Goal: Task Accomplishment & Management: Complete application form

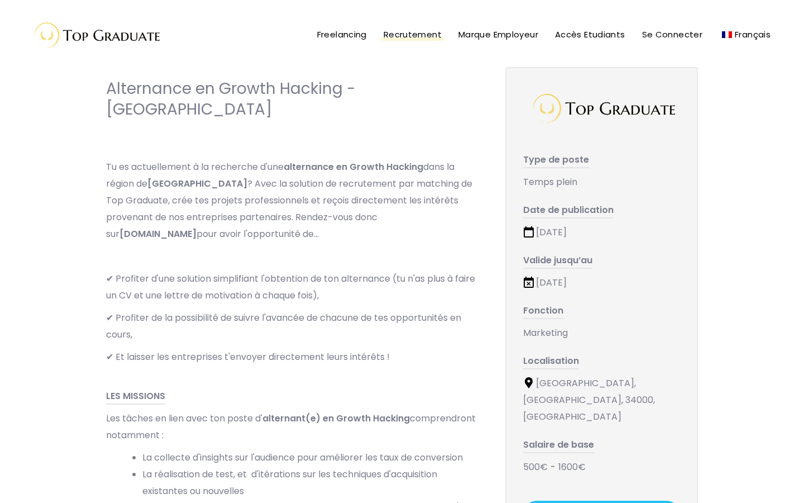
click at [420, 34] on span "Recrutement" at bounding box center [413, 34] width 58 height 12
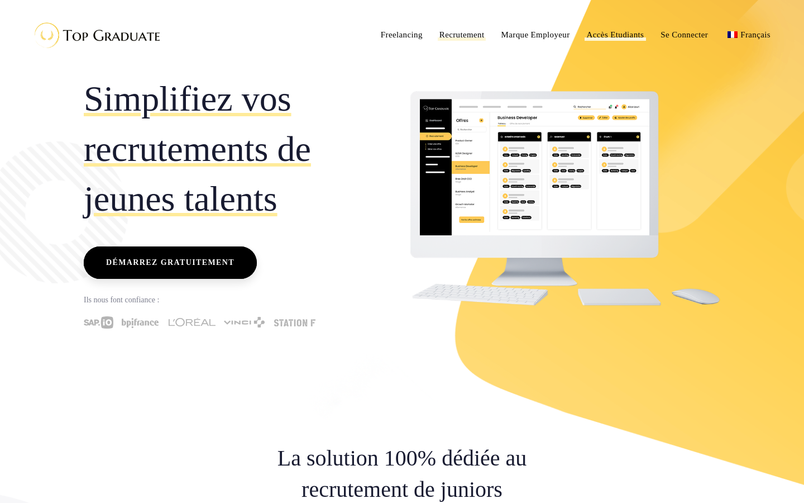
click at [617, 34] on span "Accès Etudiants" at bounding box center [616, 34] width 58 height 9
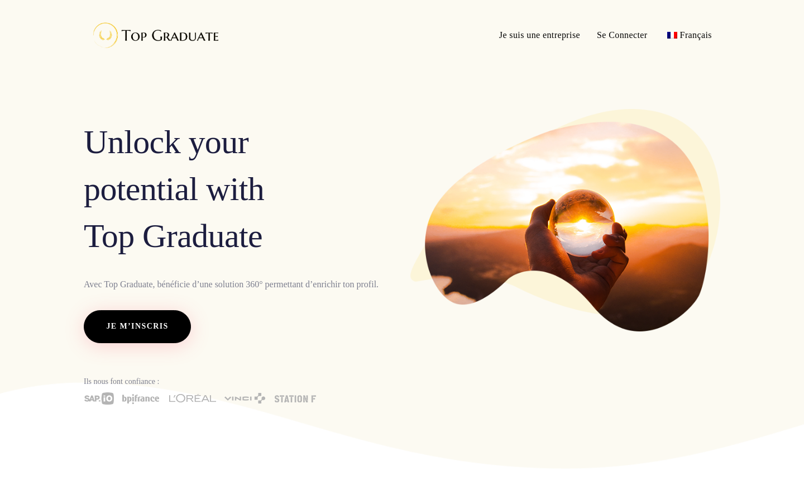
click at [162, 335] on span "Je m’inscris" at bounding box center [137, 326] width 95 height 32
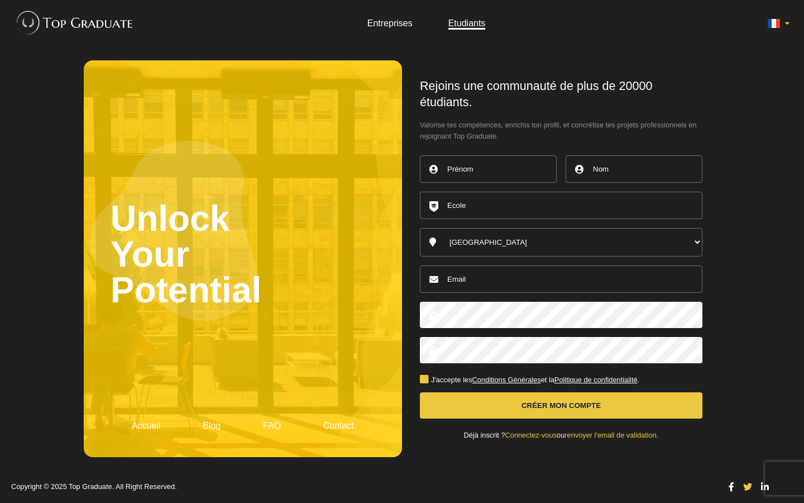
click at [482, 173] on input "text" at bounding box center [488, 168] width 137 height 27
type input "amina"
type input "hammoutou"
click at [518, 219] on input "text" at bounding box center [561, 205] width 283 height 27
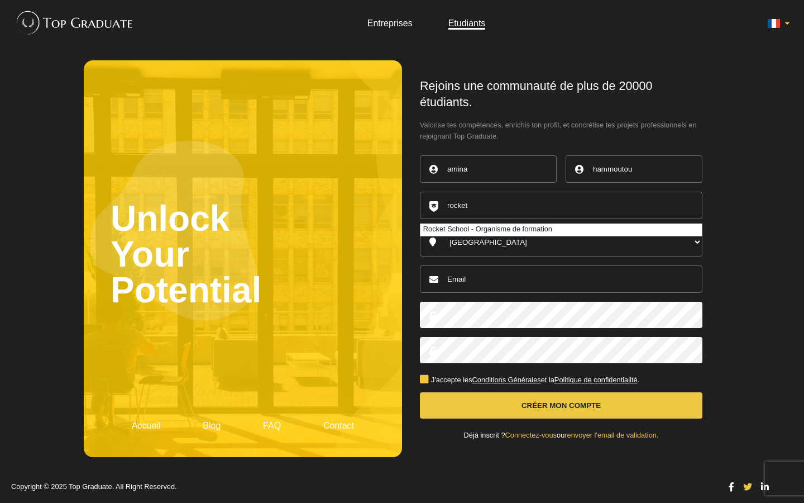
click at [503, 236] on li "Rocket School - Organisme de formation" at bounding box center [562, 229] width 282 height 12
type input "Rocket School - Organisme de formation"
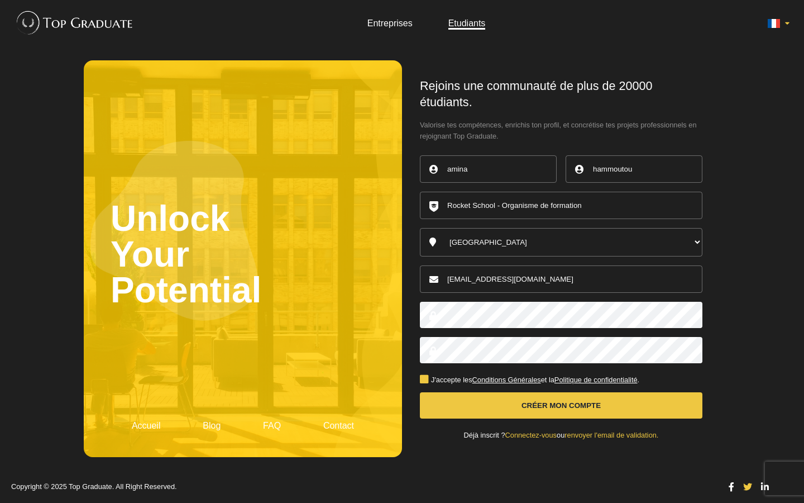
type input "hammoutou.amina@gmail.com"
click at [784, 333] on body "Entreprises Etudiants Unlock Your Potential Accueil Blog FAQ Contact amina ." at bounding box center [402, 251] width 804 height 503
click at [423, 376] on label "J'accepte les Conditions Générales et la Politique de confidentialité ." at bounding box center [530, 379] width 220 height 7
click at [0, 0] on input "J'accepte les Conditions Générales et la Politique de confidentialité ." at bounding box center [0, 0] width 0 height 0
click at [442, 395] on button "Créer mon compte" at bounding box center [561, 405] width 283 height 26
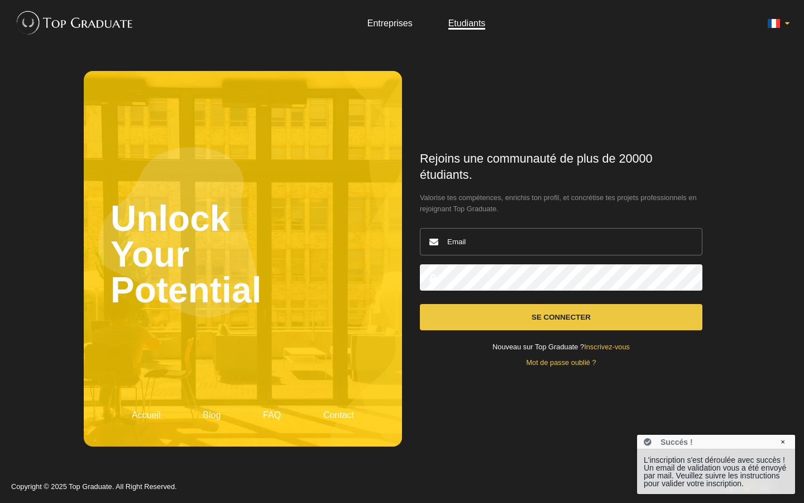
type input "[EMAIL_ADDRESS][DOMAIN_NAME]"
click at [561, 316] on button "Se connecter" at bounding box center [561, 317] width 283 height 26
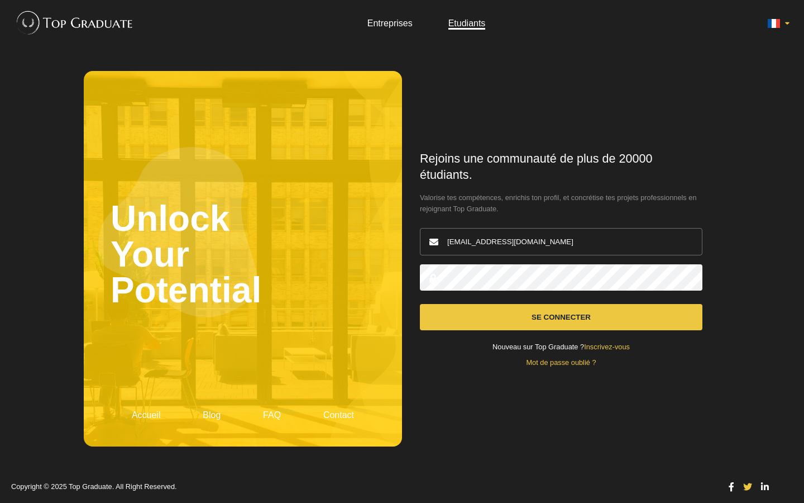
click at [530, 323] on button "Se connecter" at bounding box center [561, 317] width 283 height 26
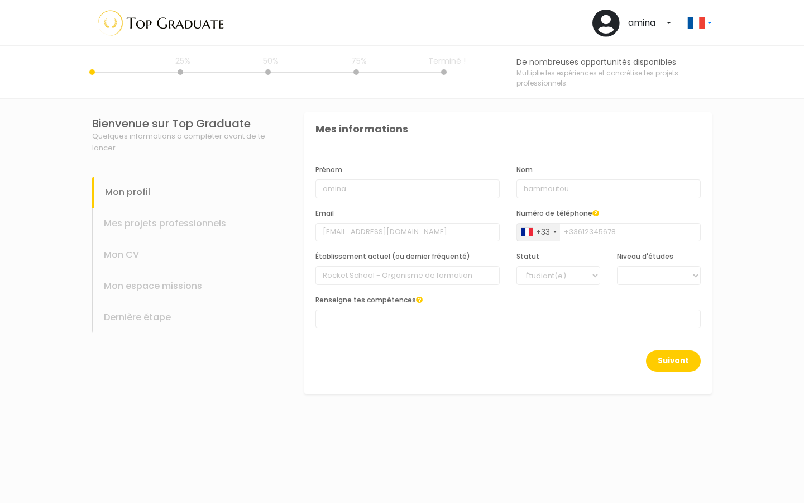
select select
click at [326, 187] on input "amina" at bounding box center [408, 188] width 184 height 19
type input "Amina"
type input "Hammoutou"
click at [532, 354] on div "Suivant" at bounding box center [508, 367] width 385 height 35
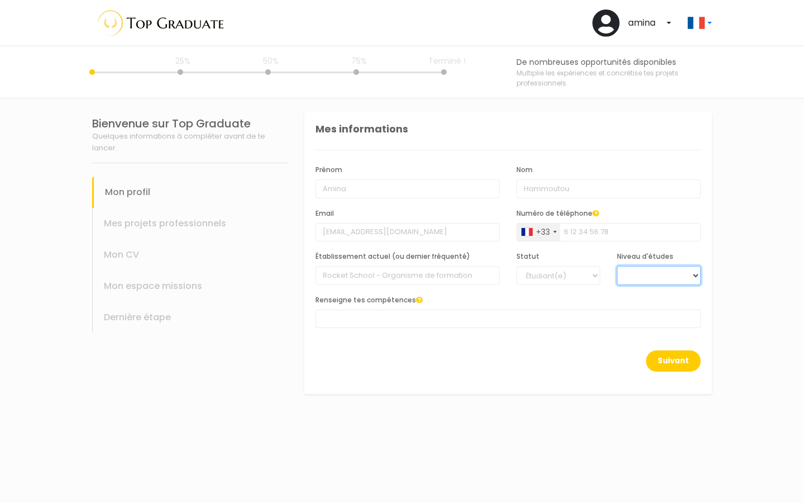
select select "3"
select select
click at [431, 323] on span at bounding box center [508, 318] width 385 height 18
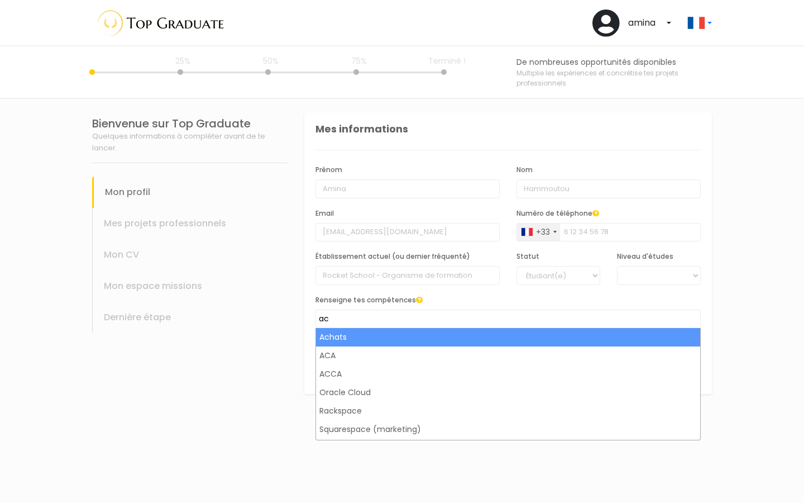
type input "a"
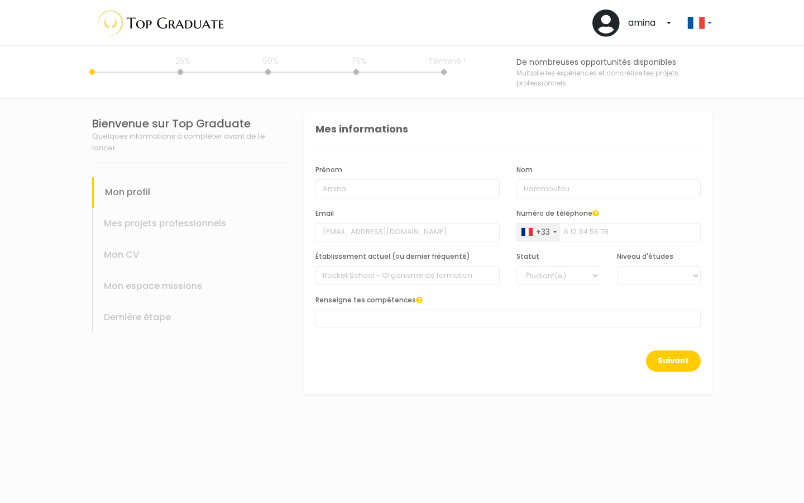
click at [231, 434] on section "Bienvenue sur Top Graduate Quelques informations à compléter avant de te lancer…" at bounding box center [402, 301] width 804 height 404
click at [683, 354] on button "Suivant" at bounding box center [673, 360] width 55 height 21
click at [541, 322] on span at bounding box center [508, 318] width 385 height 18
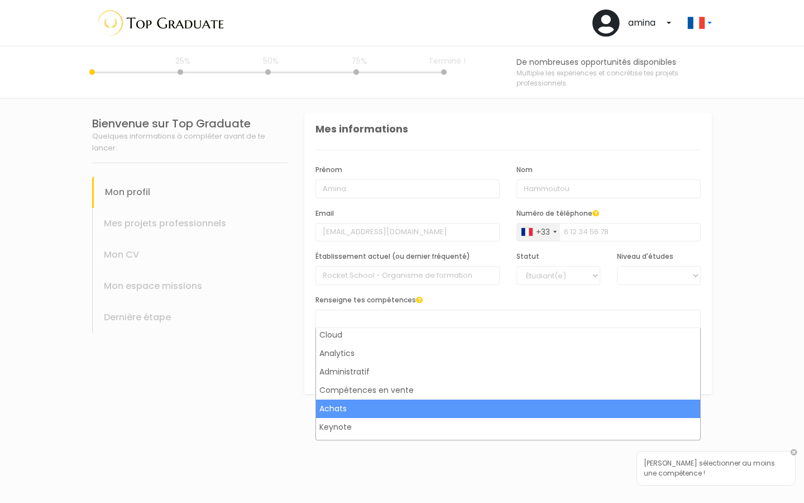
scroll to position [243, 0]
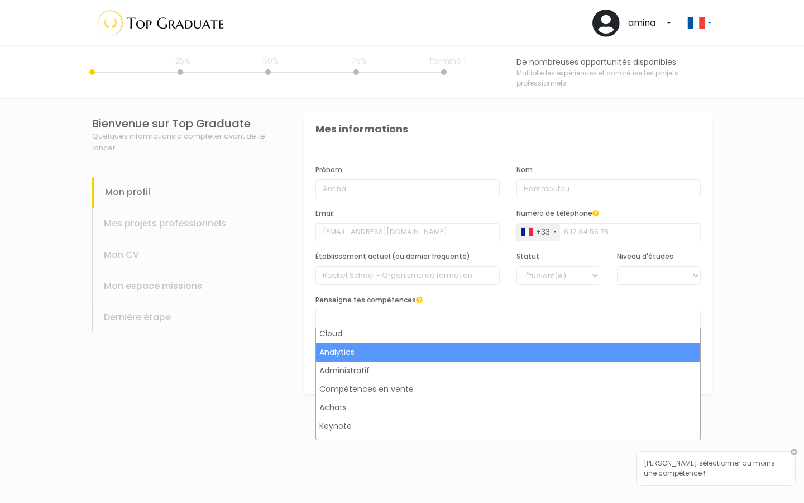
select select "419"
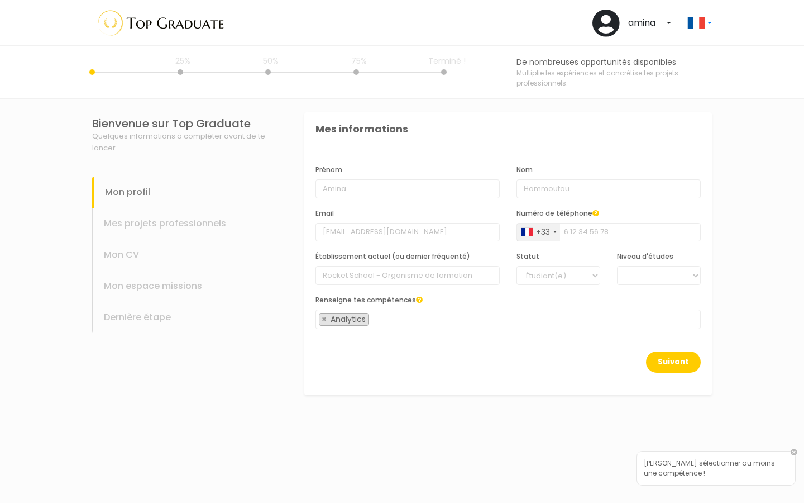
click at [447, 318] on span "× Analytics" at bounding box center [508, 319] width 385 height 20
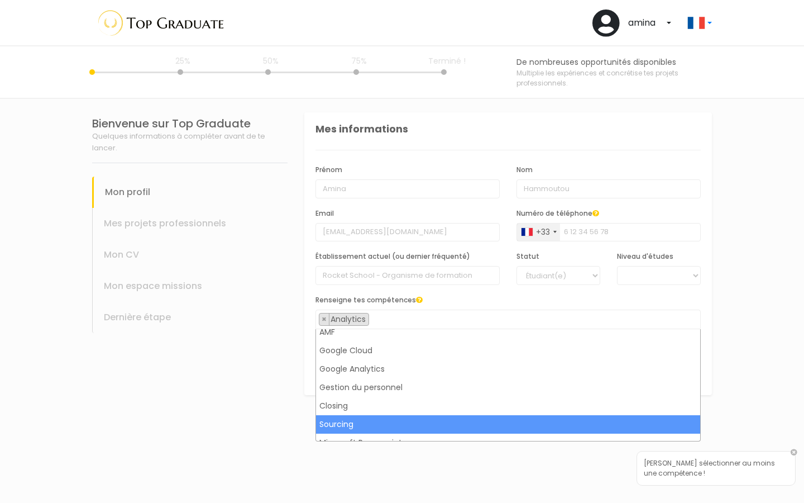
scroll to position [724, 0]
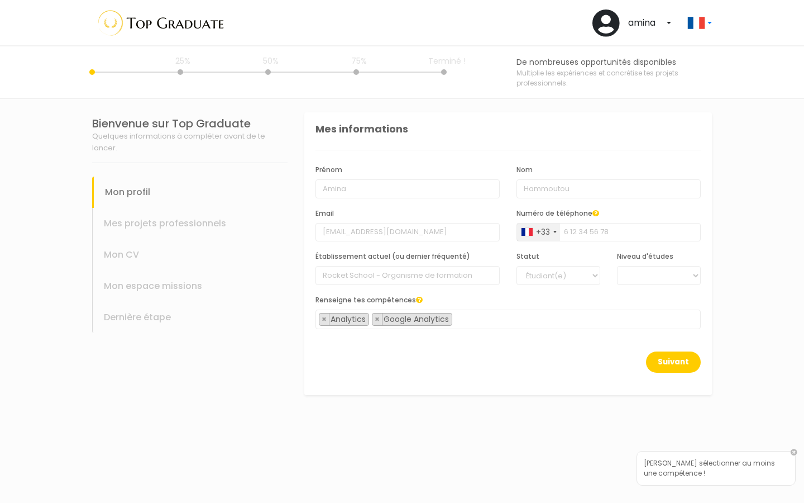
click at [502, 313] on span "× Analytics × Google Analytics" at bounding box center [508, 319] width 385 height 20
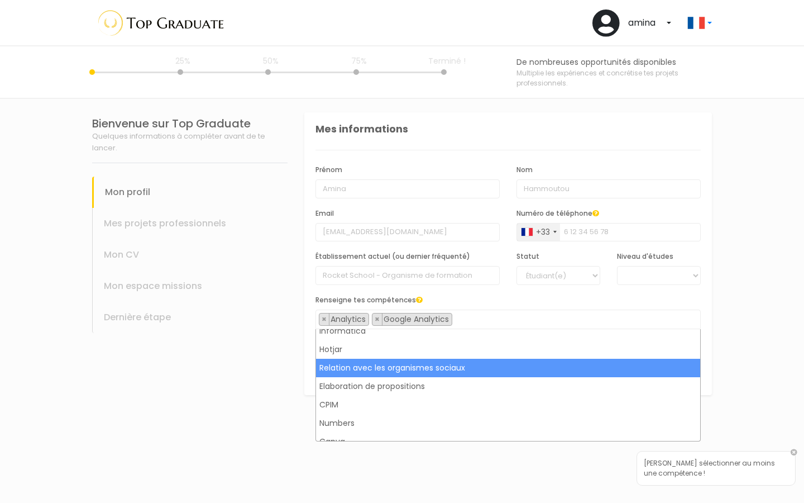
scroll to position [1083, 0]
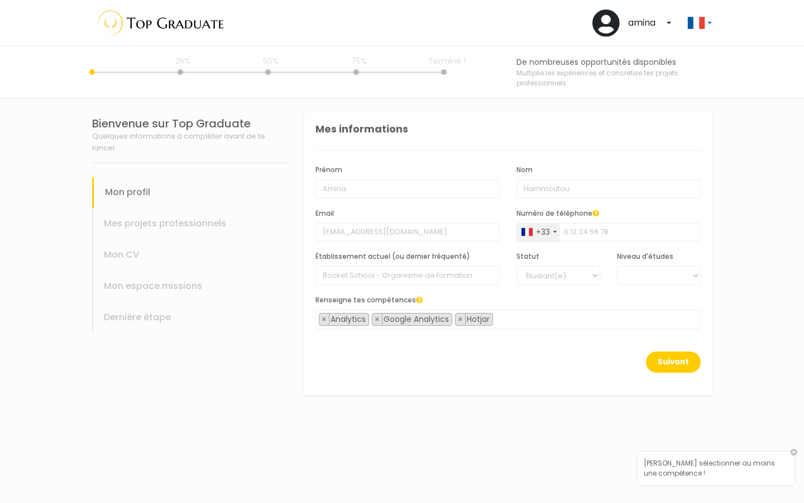
click at [512, 313] on span "× Analytics × Google Analytics × Hotjar" at bounding box center [508, 319] width 385 height 20
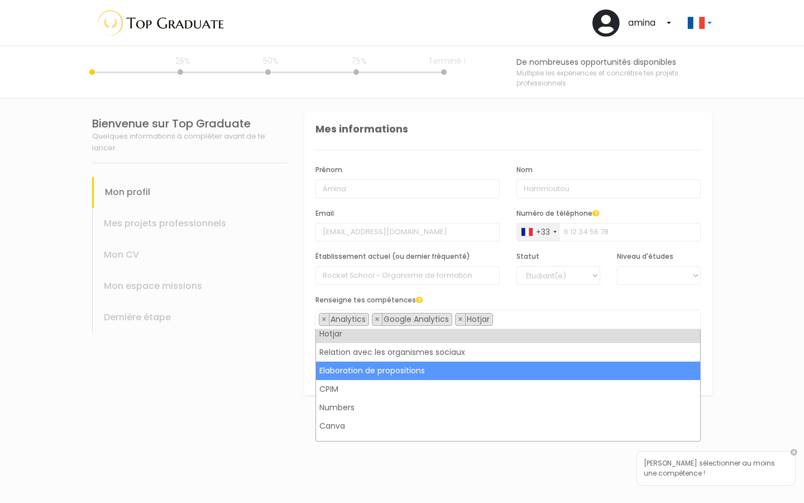
scroll to position [1101, 0]
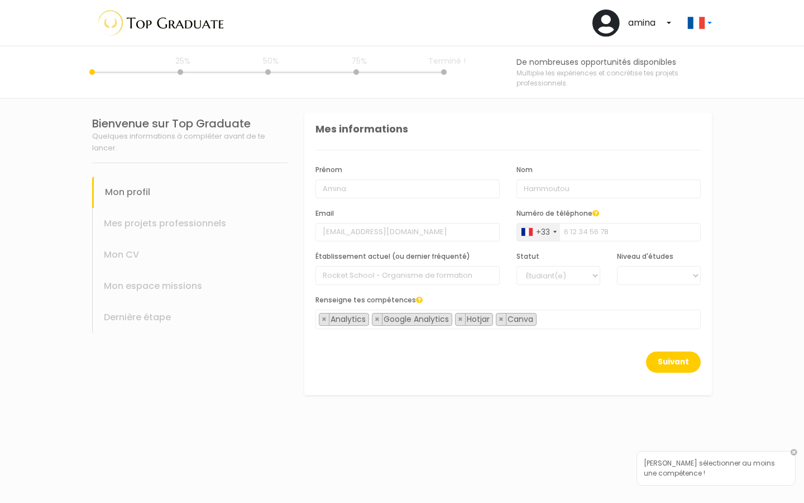
click at [567, 311] on span "× Analytics × Google Analytics × Hotjar × Canva" at bounding box center [508, 319] width 385 height 20
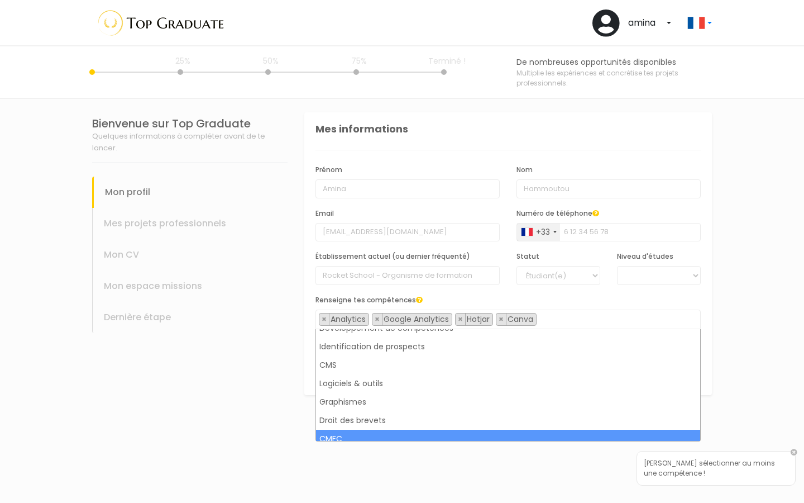
scroll to position [1759, 0]
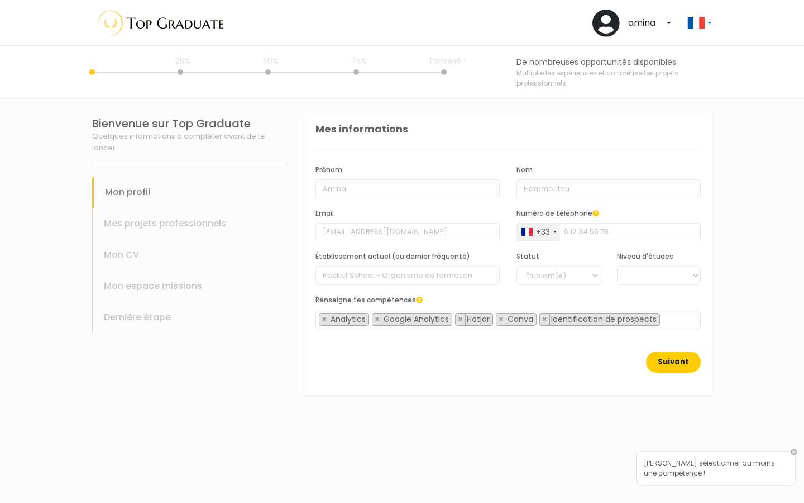
click at [686, 360] on button "Suivant" at bounding box center [673, 361] width 55 height 21
click at [678, 370] on button "Suivant" at bounding box center [673, 361] width 55 height 21
click at [796, 459] on link at bounding box center [794, 462] width 7 height 7
select select "3"
click at [689, 368] on button "Suivant" at bounding box center [673, 361] width 55 height 21
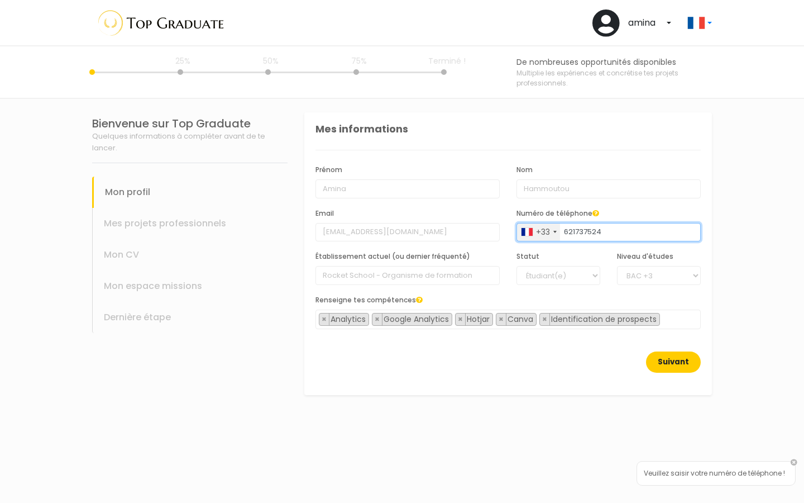
type input "621737524"
click at [671, 360] on button "Suivant" at bounding box center [673, 361] width 55 height 21
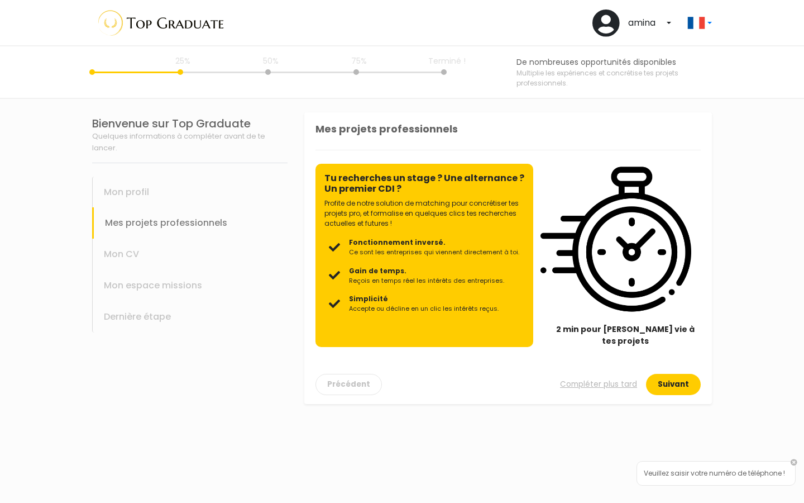
click at [677, 374] on button "Suivant" at bounding box center [673, 384] width 55 height 21
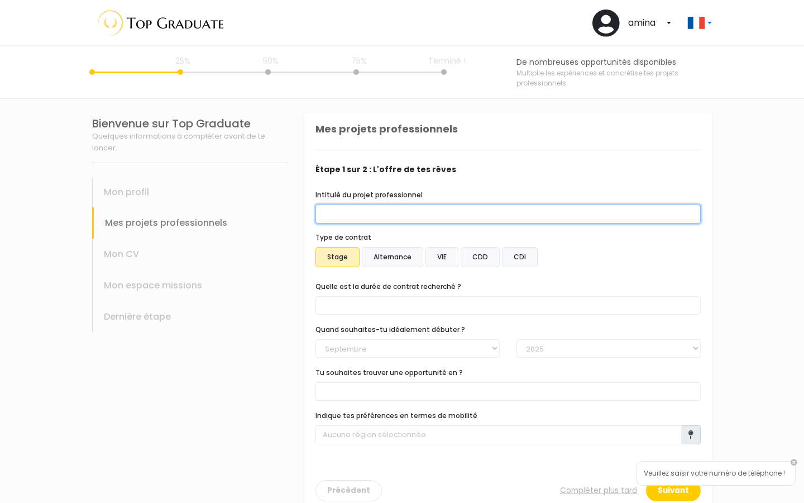
click at [478, 222] on input "Intitulé du projet professionnel" at bounding box center [508, 213] width 385 height 19
type input "a"
type input "G"
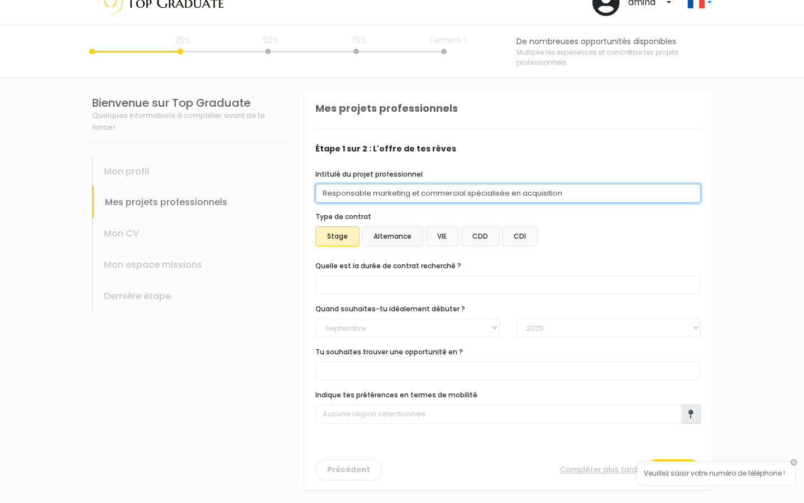
scroll to position [21, 0]
drag, startPoint x: 466, startPoint y: 194, endPoint x: 412, endPoint y: 193, distance: 53.6
click at [412, 193] on input "Responsable marketing et commercial spécialisée en acquisition" at bounding box center [508, 193] width 385 height 19
click at [520, 194] on input "Responsable marketing spécialisée en acquisition" at bounding box center [508, 193] width 385 height 19
type input "Responsable marketing spécialisée en acquisition numérique"
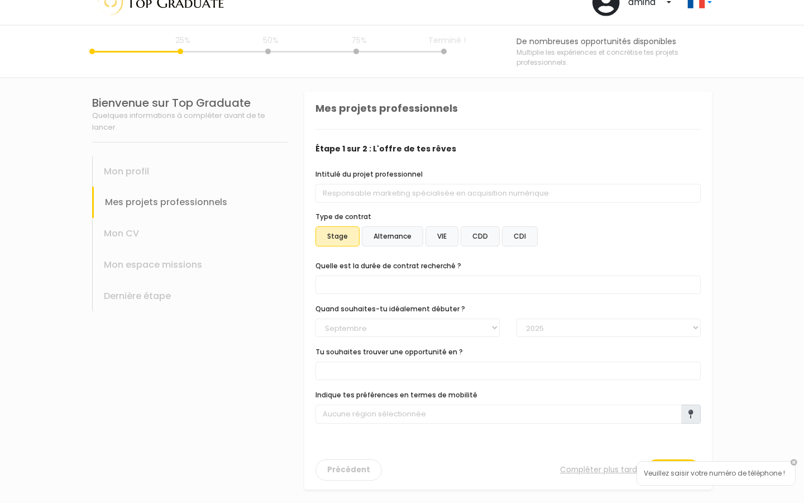
click at [617, 225] on div "Type de contrat Stage Alternance VIE CDD CDI" at bounding box center [508, 231] width 385 height 39
click at [393, 228] on label "Alternance" at bounding box center [392, 236] width 61 height 20
click at [304, 92] on input "Alternance" at bounding box center [304, 92] width 0 height 0
click at [570, 287] on span at bounding box center [508, 284] width 385 height 18
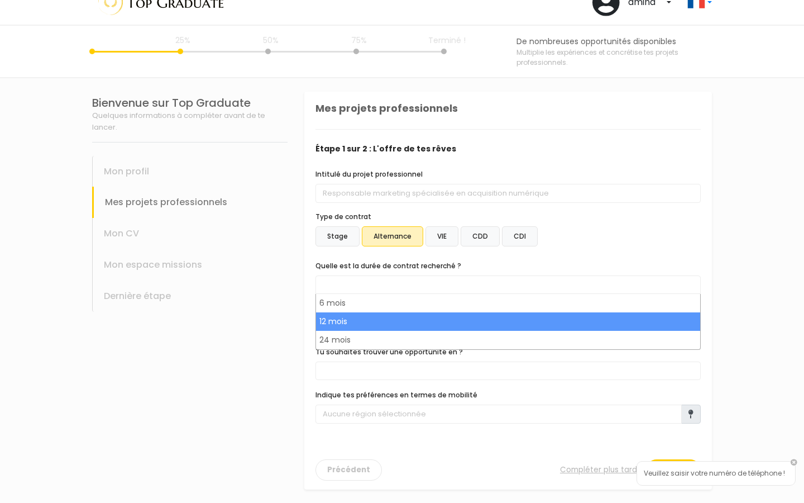
select select "text.offer.duration.12_months"
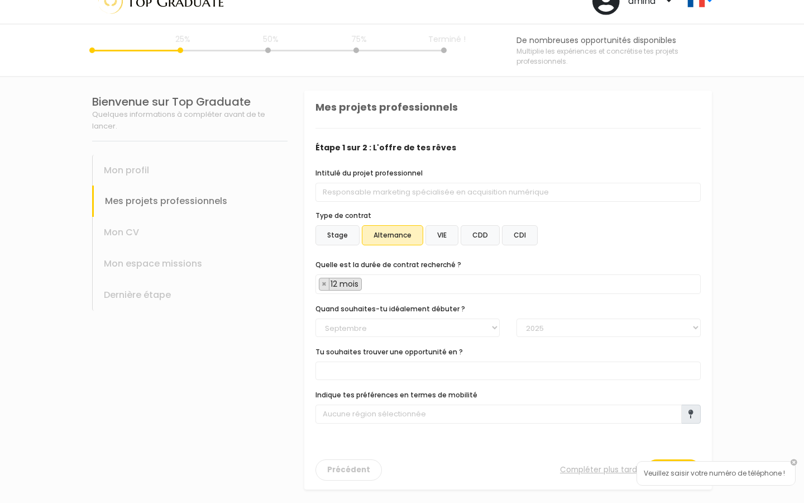
scroll to position [22, 0]
select select "01"
select select "2026"
click at [470, 369] on span at bounding box center [508, 370] width 385 height 18
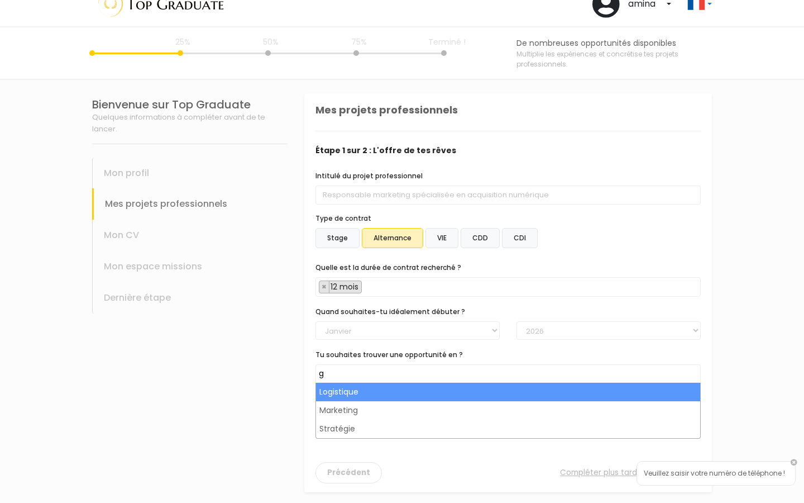
scroll to position [17, 0]
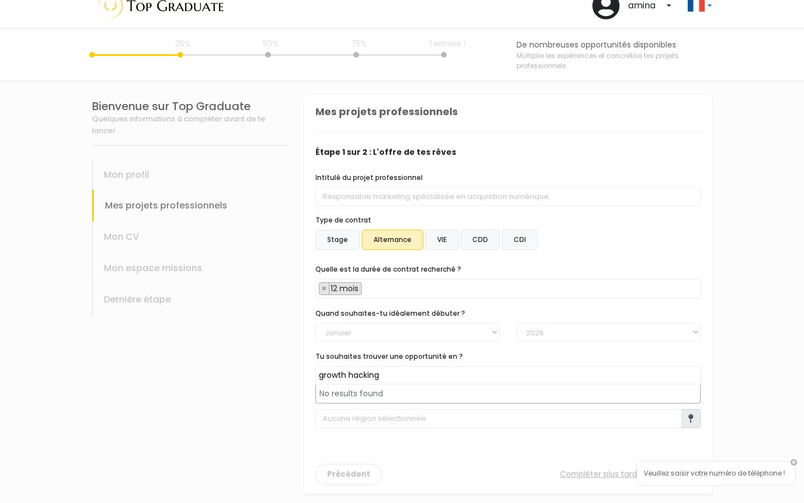
type input "growth hacking"
click at [418, 452] on div "Précédent Compléter plus tard Suivant" at bounding box center [508, 467] width 385 height 35
click at [398, 374] on span at bounding box center [508, 375] width 385 height 18
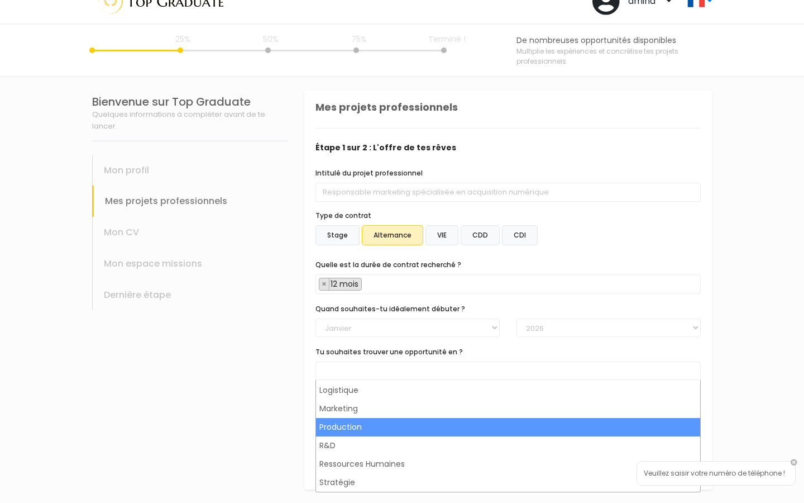
scroll to position [22, 0]
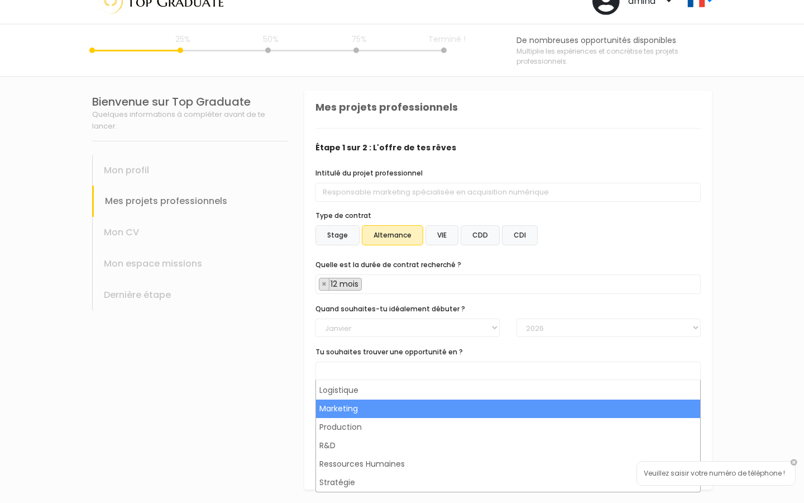
select select "8"
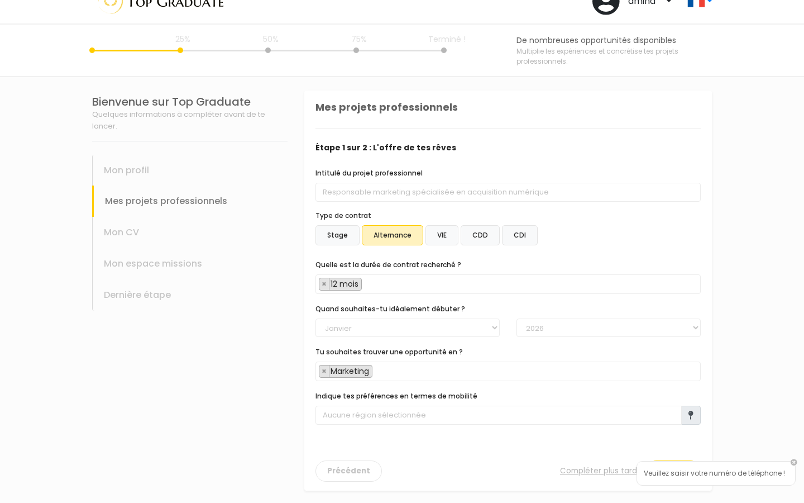
click at [404, 372] on span "× Marketing" at bounding box center [508, 371] width 385 height 20
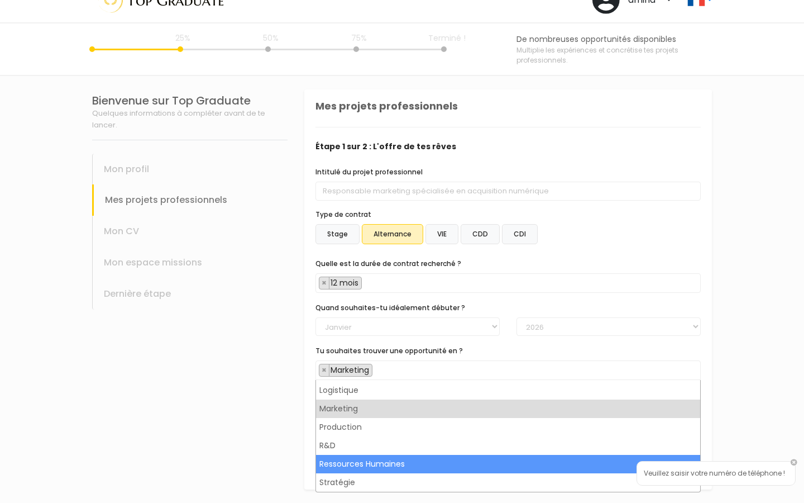
scroll to position [23, 0]
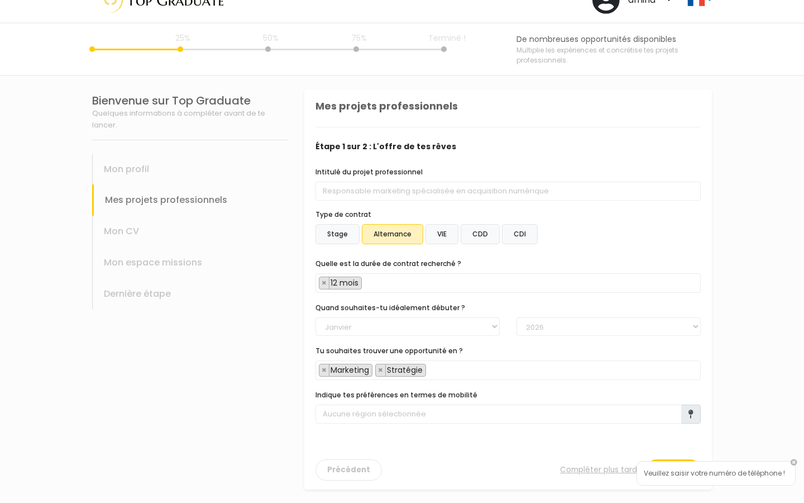
click at [694, 413] on span at bounding box center [691, 413] width 20 height 19
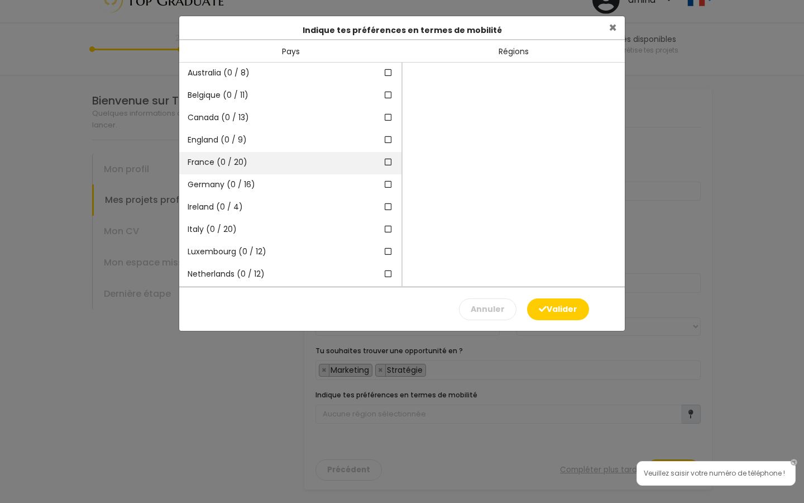
click at [390, 161] on icon at bounding box center [389, 162] width 10 height 8
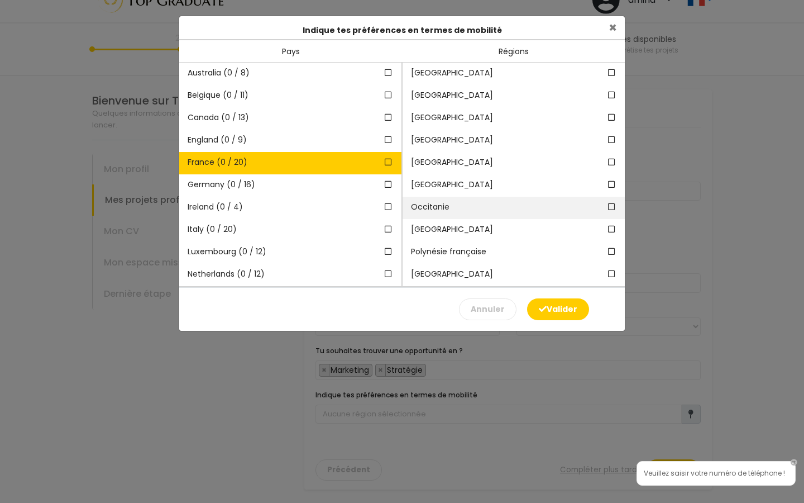
click at [522, 204] on span "Occitanie" at bounding box center [493, 207] width 164 height 12
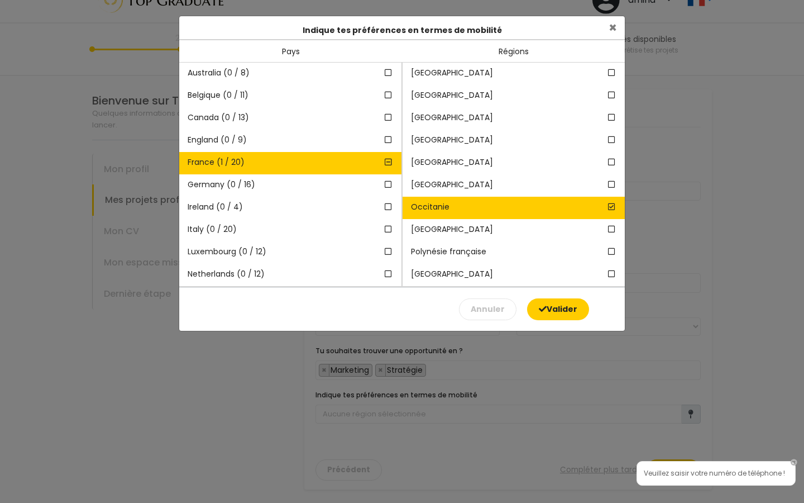
click at [557, 301] on button "Valider" at bounding box center [558, 309] width 62 height 22
type input "1 région sélectionnée dans 1 pays"
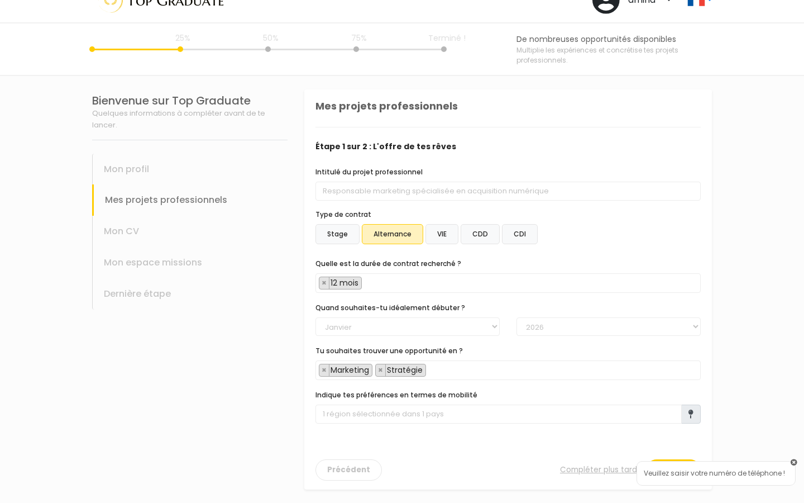
click at [794, 459] on link at bounding box center [794, 462] width 7 height 7
click at [667, 471] on button "Suivant" at bounding box center [673, 469] width 55 height 21
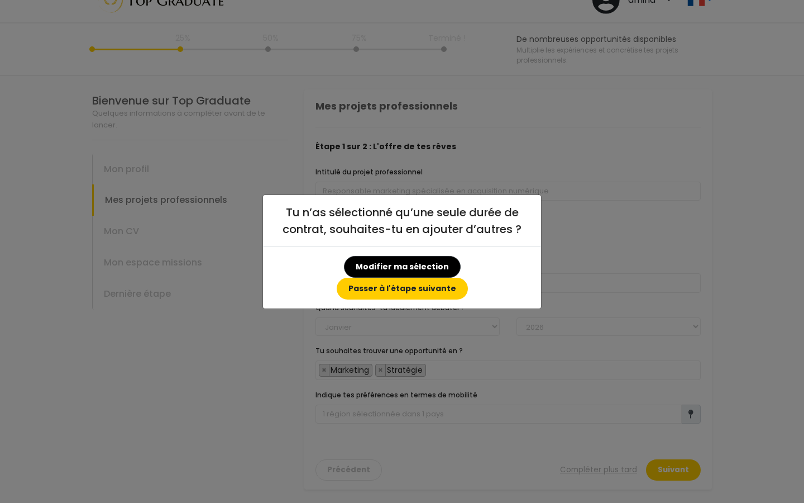
click at [460, 278] on button "Passer à l'étape suivante" at bounding box center [402, 289] width 131 height 22
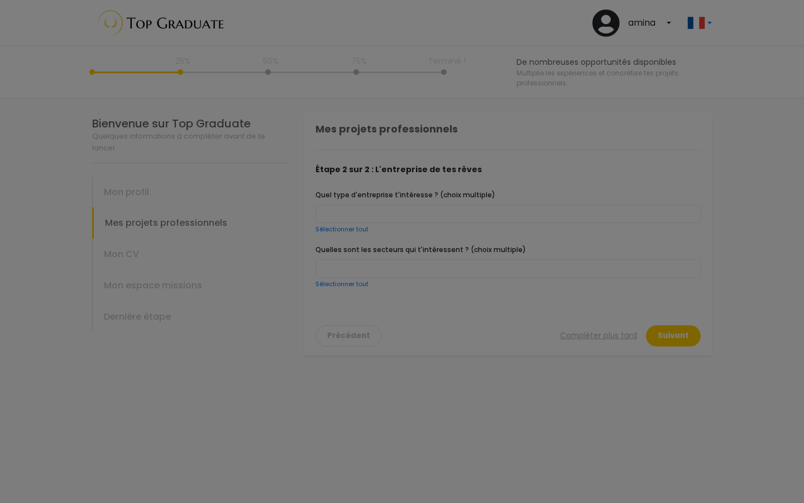
scroll to position [0, 0]
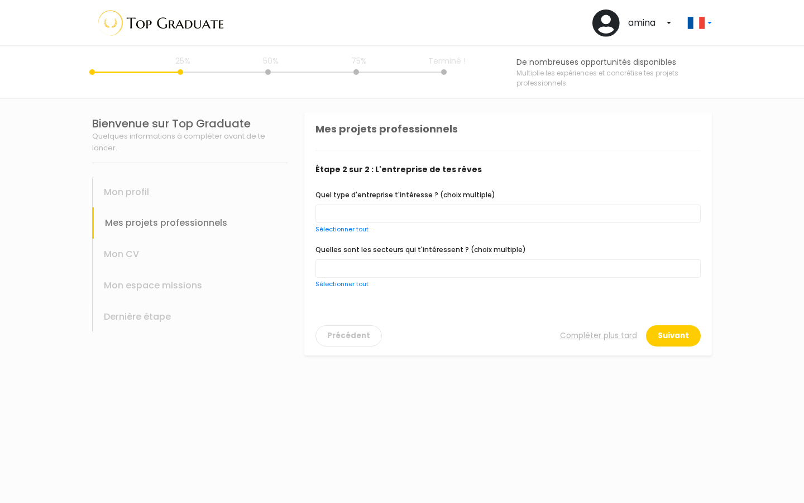
click at [458, 214] on span at bounding box center [508, 213] width 385 height 18
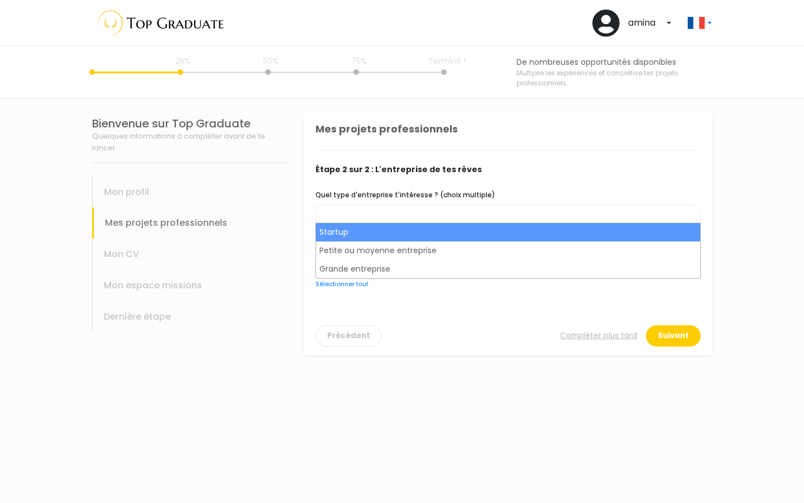
select select "choice.startup"
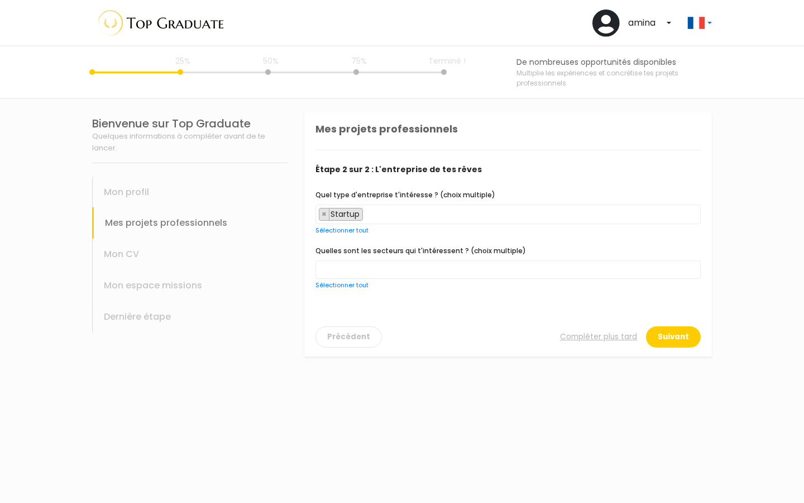
click at [452, 216] on span "× Startup" at bounding box center [508, 214] width 385 height 20
click at [532, 214] on span "× Startup × Petite ou moyenne entreprise" at bounding box center [508, 214] width 385 height 20
click at [410, 276] on span at bounding box center [508, 269] width 385 height 18
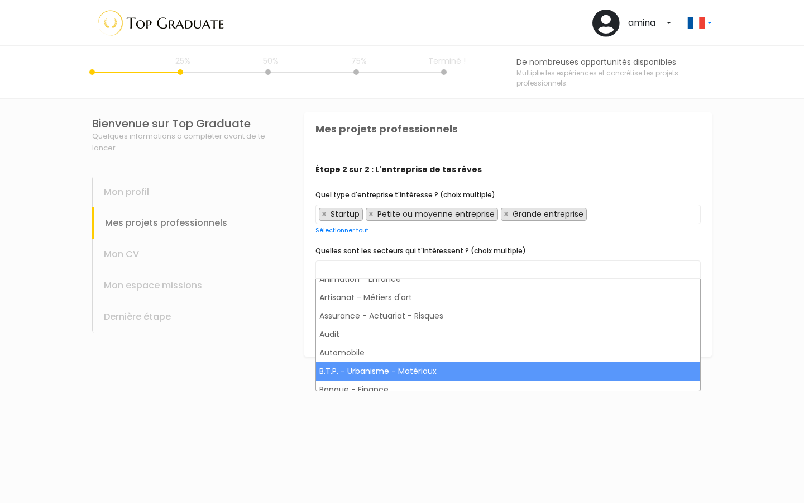
scroll to position [84, 0]
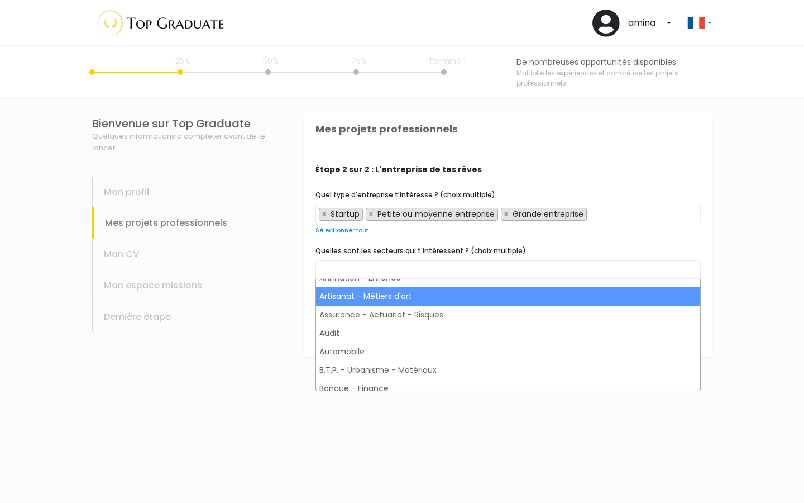
select select "5"
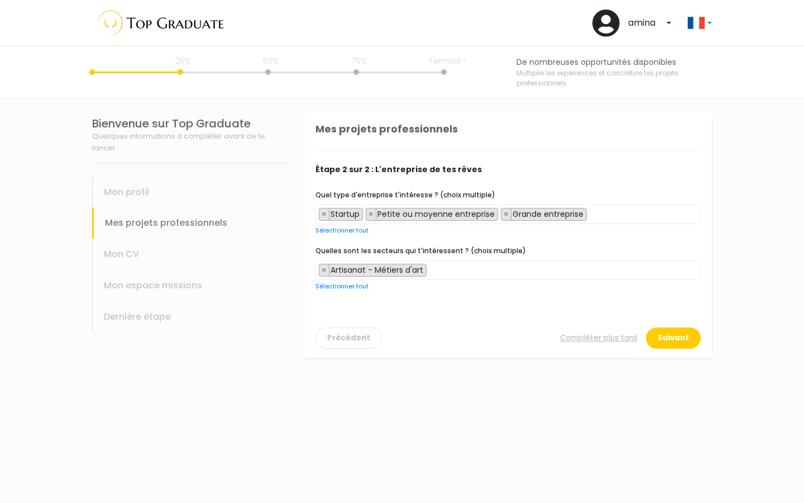
click at [442, 272] on span "× Artisanat - Métiers d'art" at bounding box center [508, 270] width 385 height 20
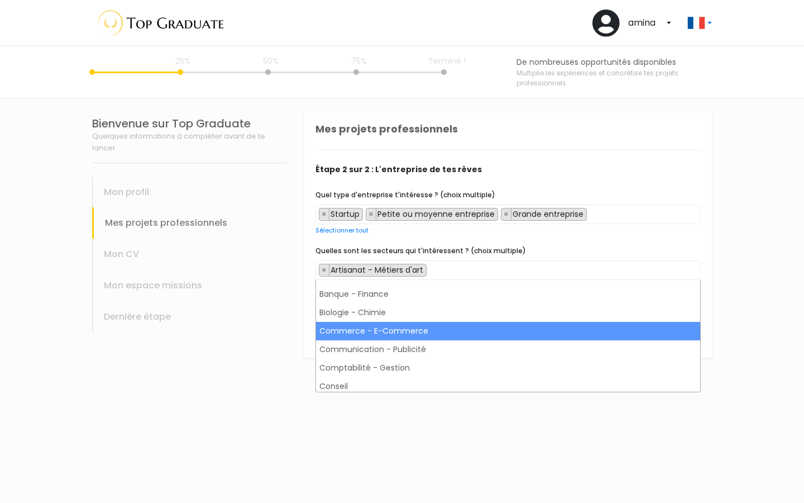
scroll to position [187, 0]
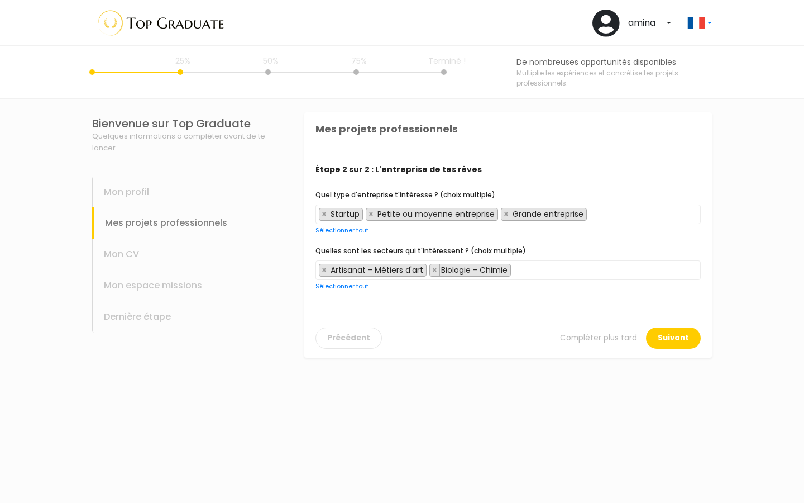
click at [527, 270] on span "× Artisanat - Métiers d'art × Biologie - Chimie" at bounding box center [508, 270] width 385 height 20
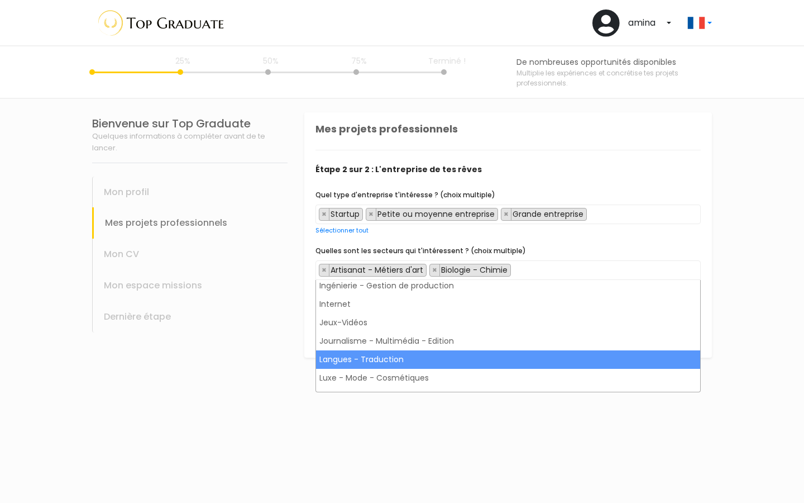
scroll to position [617, 0]
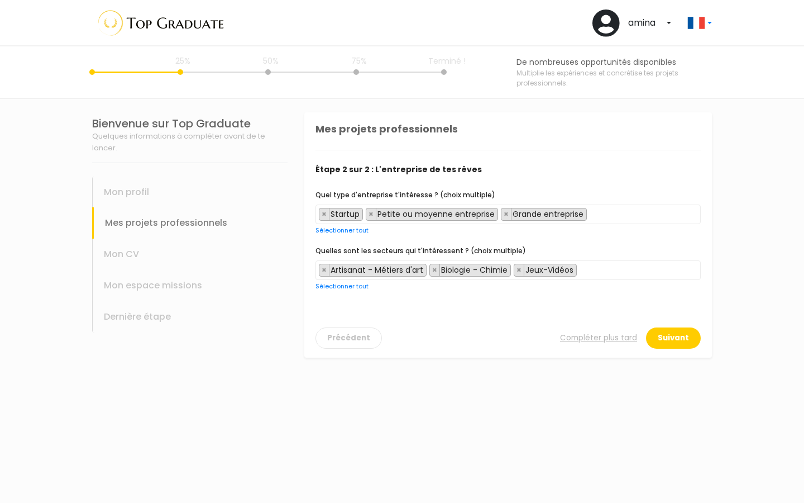
click at [602, 276] on span "× Artisanat - Métiers d'art × Biologie - Chimie × Jeux-Vidéos" at bounding box center [508, 270] width 385 height 20
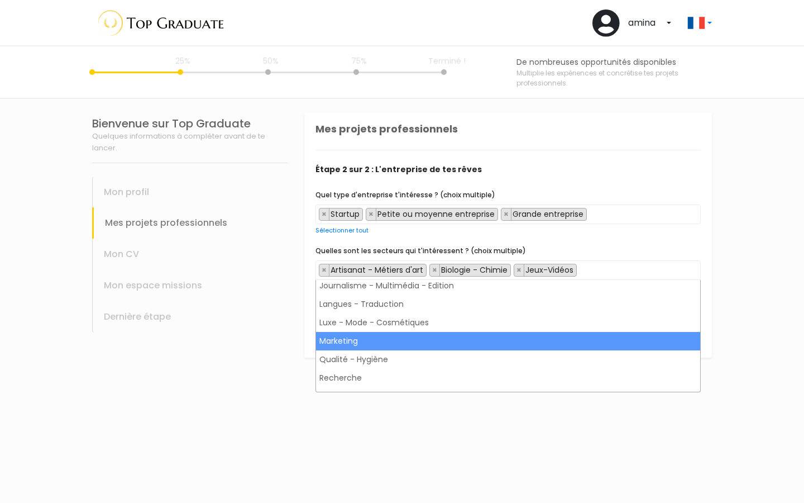
scroll to position [679, 0]
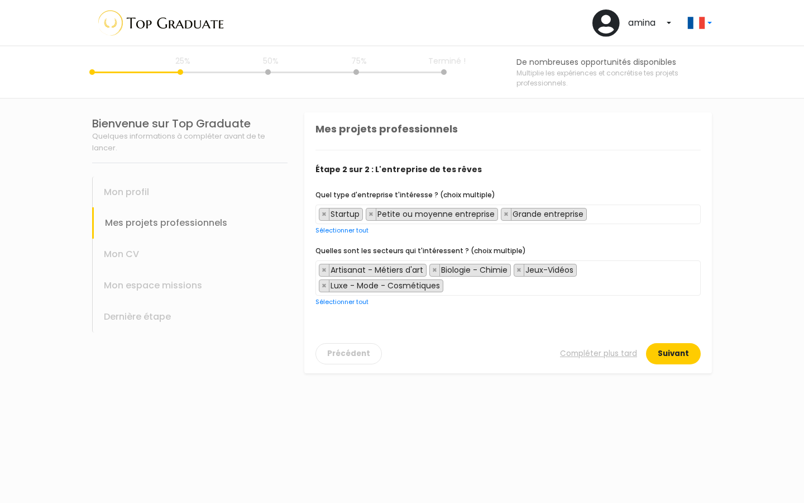
click at [671, 345] on button "Suivant" at bounding box center [673, 353] width 55 height 21
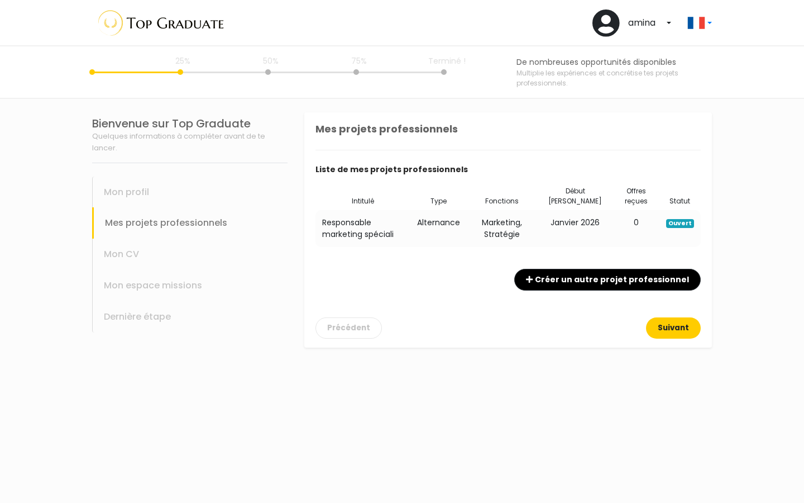
click at [670, 326] on button "Suivant" at bounding box center [673, 327] width 55 height 21
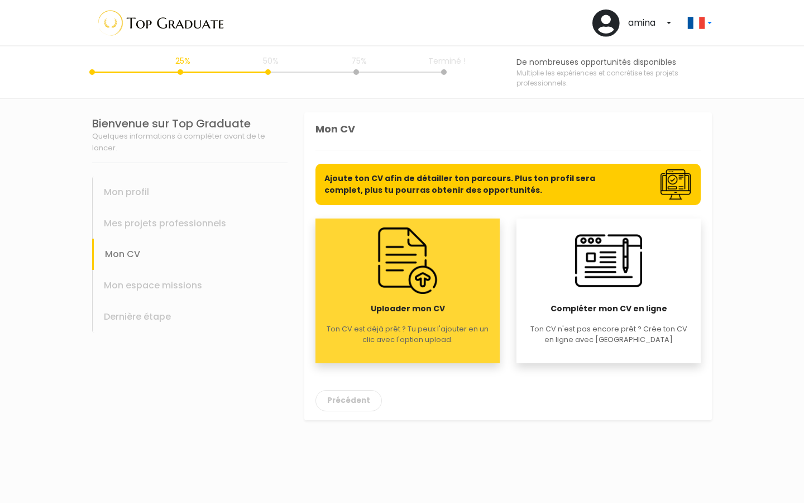
click at [445, 326] on p "Ton CV est déjà prêt ? Tu peux l'ajouter en un clic avec l'option upload." at bounding box center [408, 333] width 166 height 21
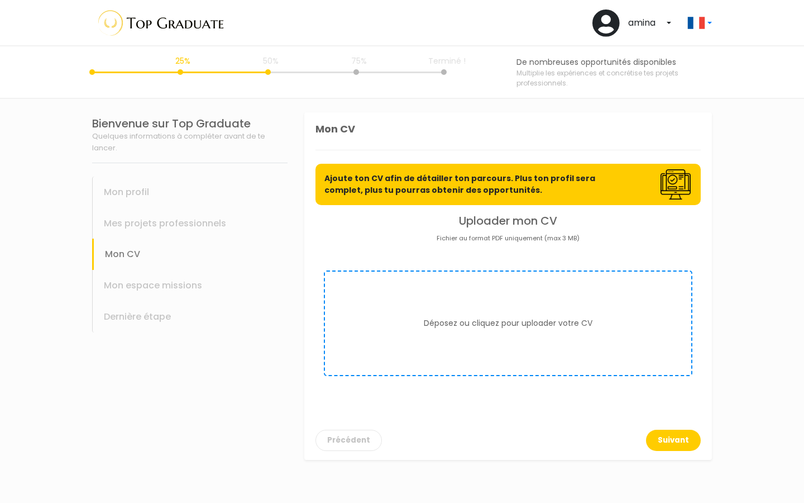
click at [499, 314] on form "Déposez ou cliquez pour uploader votre CV" at bounding box center [508, 323] width 369 height 106
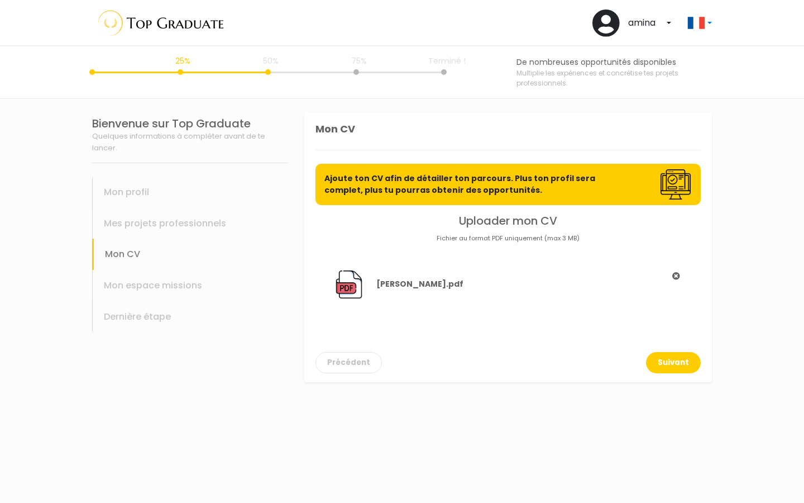
scroll to position [0, 0]
click at [670, 369] on button "Suivant" at bounding box center [673, 362] width 55 height 21
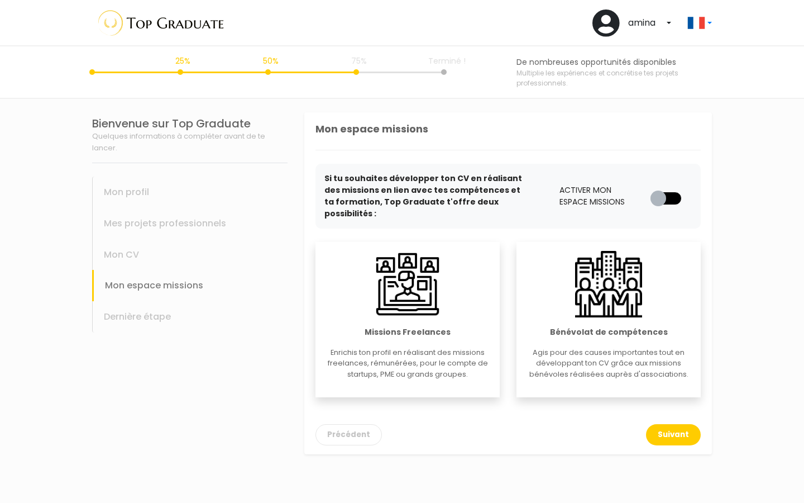
click at [671, 189] on label at bounding box center [671, 189] width 0 height 0
click at [660, 194] on input "checkbox" at bounding box center [655, 194] width 9 height 11
checkbox input "true"
click at [690, 429] on button "Suivant" at bounding box center [673, 434] width 55 height 21
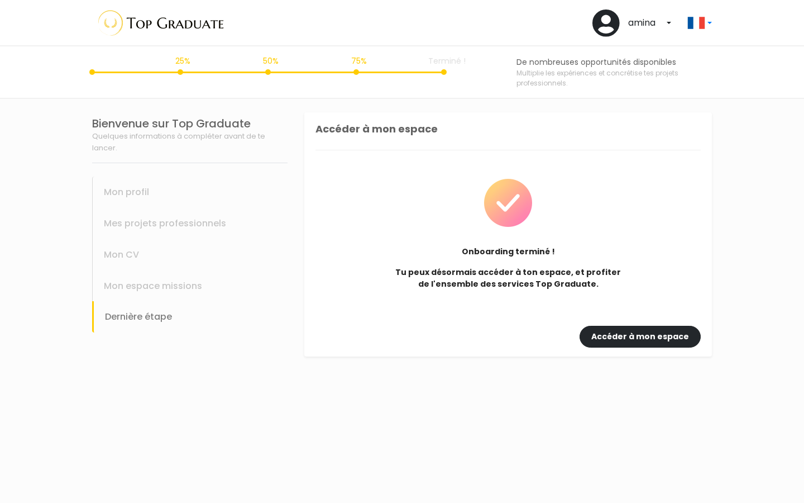
click at [608, 340] on link "Accéder à mon espace" at bounding box center [640, 337] width 121 height 22
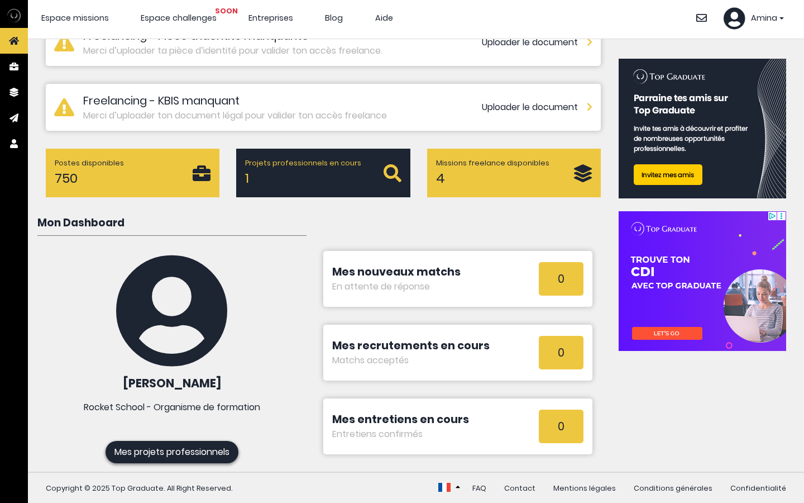
scroll to position [4, 0]
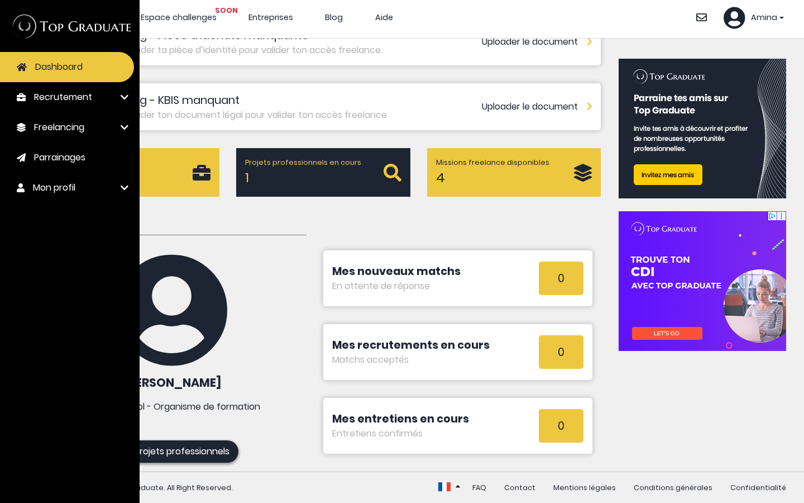
click at [123, 96] on li "Recrutement Mes recrutements Projets professionnels Nouveau projet" at bounding box center [70, 97] width 140 height 30
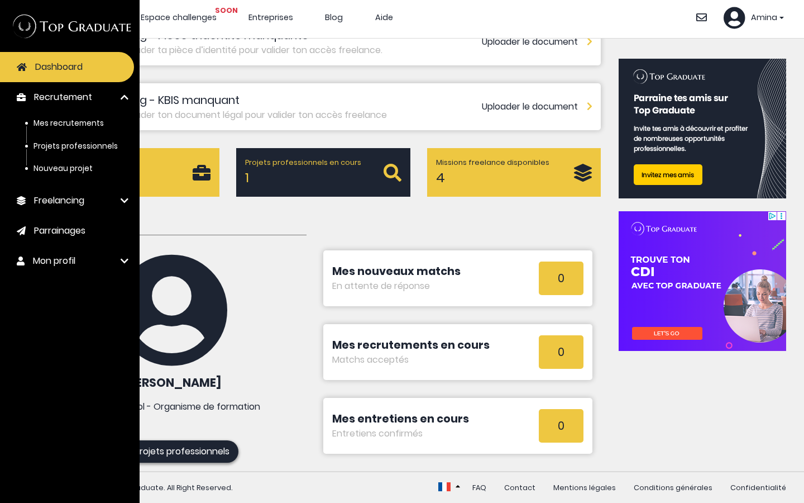
click at [123, 263] on li "Mon profil Modifier mon CV Modifier mon profil" at bounding box center [70, 261] width 140 height 30
click at [231, 247] on div "Mon Dashboard Amina Hammoutou Rocket School - Organisme de formation Mes projet…" at bounding box center [172, 338] width 286 height 248
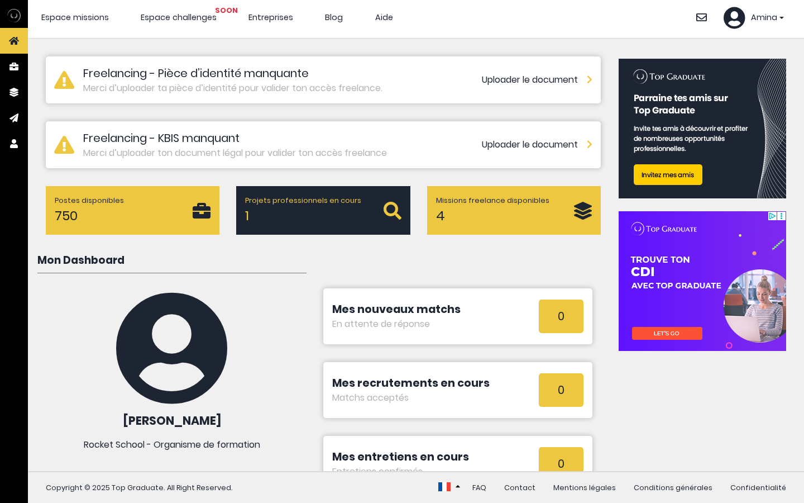
scroll to position [2, 0]
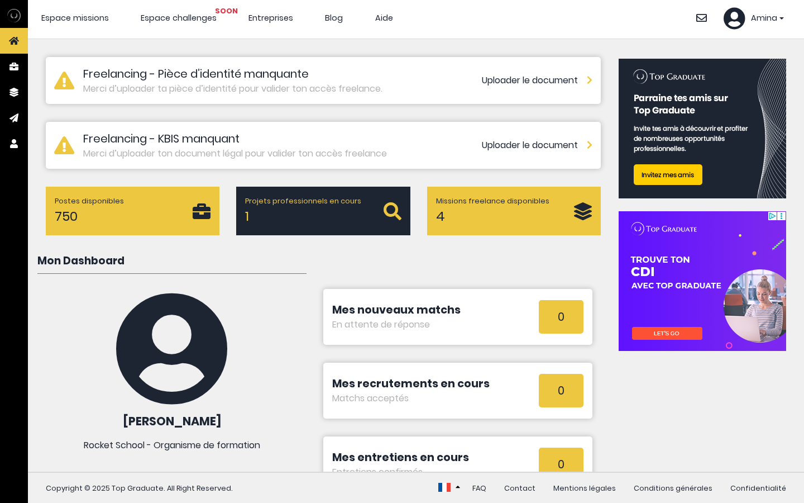
click at [282, 22] on span "Entreprises" at bounding box center [271, 17] width 45 height 11
click at [92, 204] on p "Postes disponibles" at bounding box center [124, 200] width 138 height 11
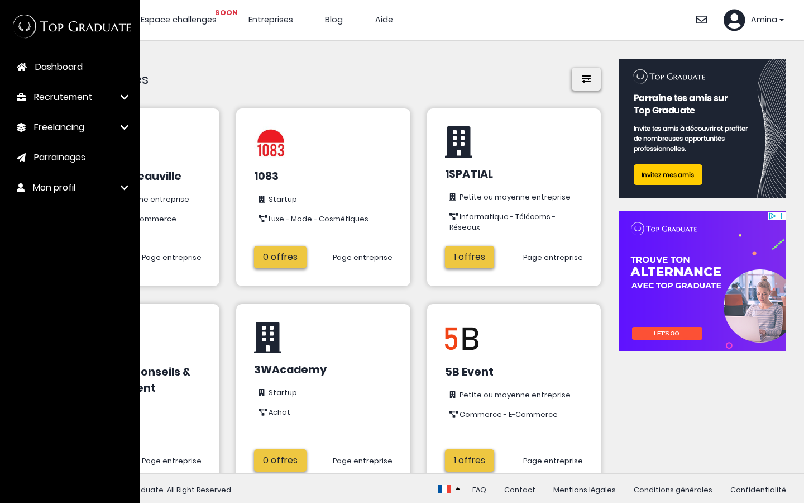
click at [26, 195] on link "Mon profil" at bounding box center [67, 188] width 134 height 30
click at [26, 196] on link "Mon profil" at bounding box center [67, 188] width 134 height 30
click at [304, 82] on h1 "822 entreprises" at bounding box center [323, 79] width 555 height 23
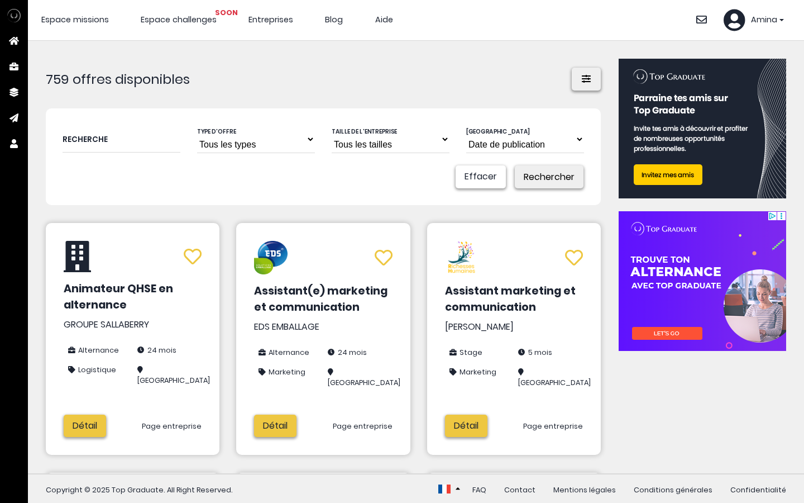
select select "[DOMAIN_NAME]_study"
click at [564, 186] on button "Rechercher" at bounding box center [549, 176] width 69 height 23
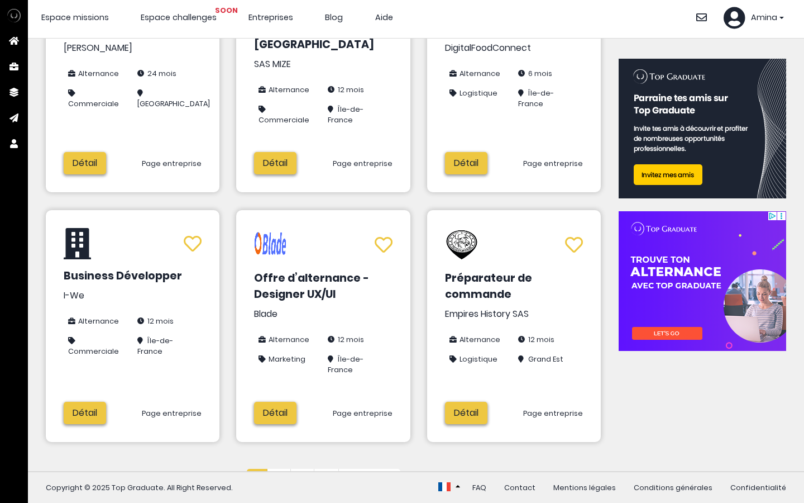
scroll to position [4, 0]
click at [269, 469] on link "2" at bounding box center [279, 480] width 23 height 22
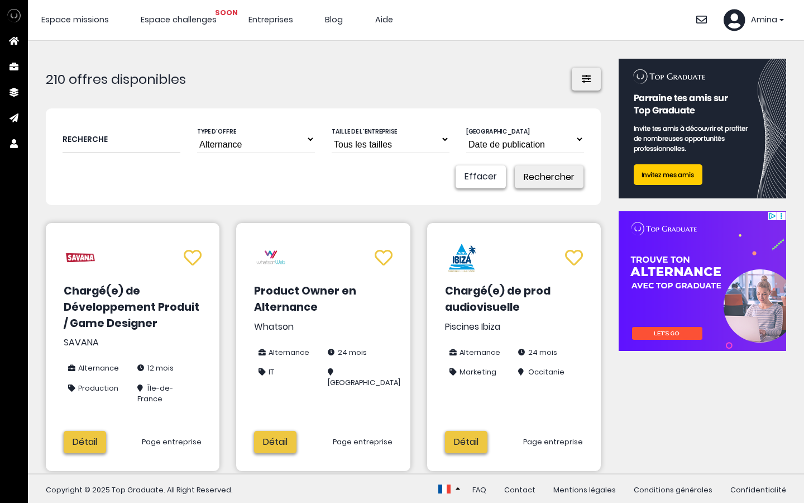
click at [160, 136] on input "text" at bounding box center [122, 138] width 118 height 27
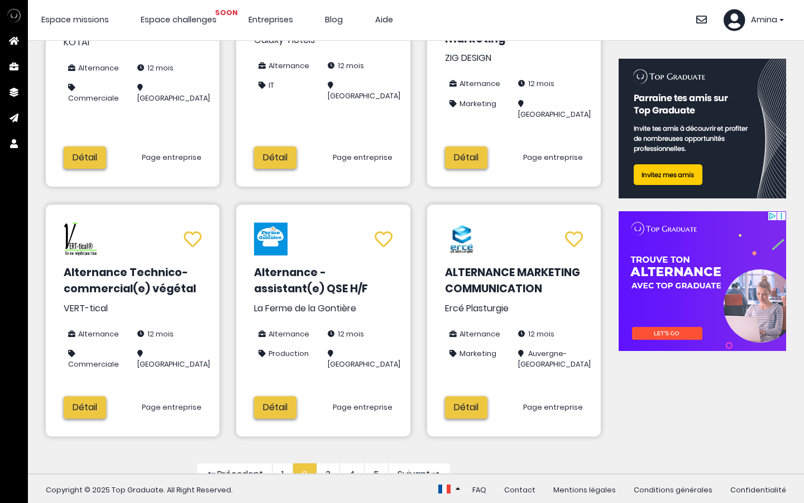
scroll to position [2, 0]
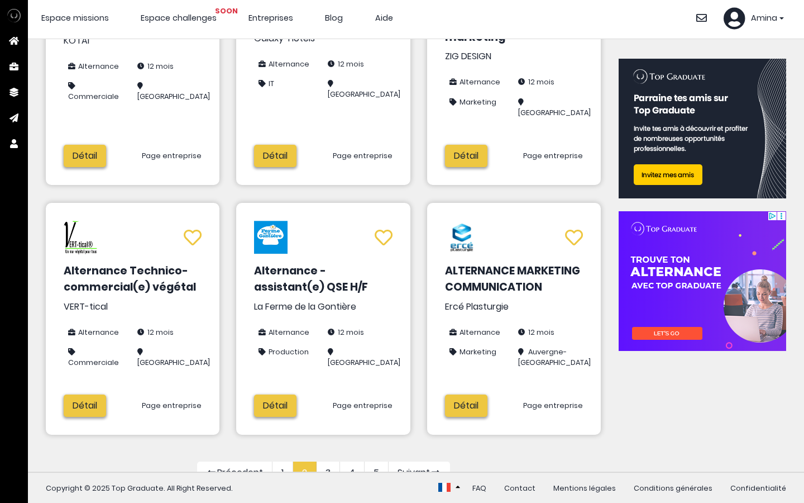
click at [327, 461] on link "3" at bounding box center [328, 472] width 23 height 22
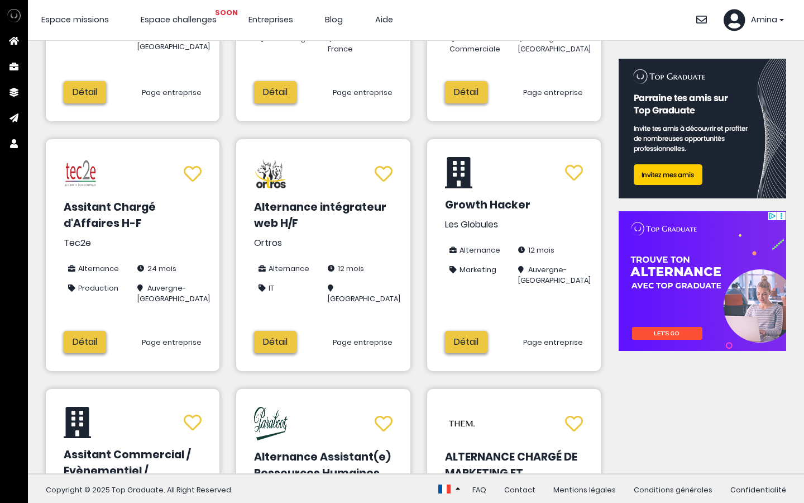
scroll to position [334, 0]
click at [474, 347] on link "Détail" at bounding box center [466, 341] width 42 height 22
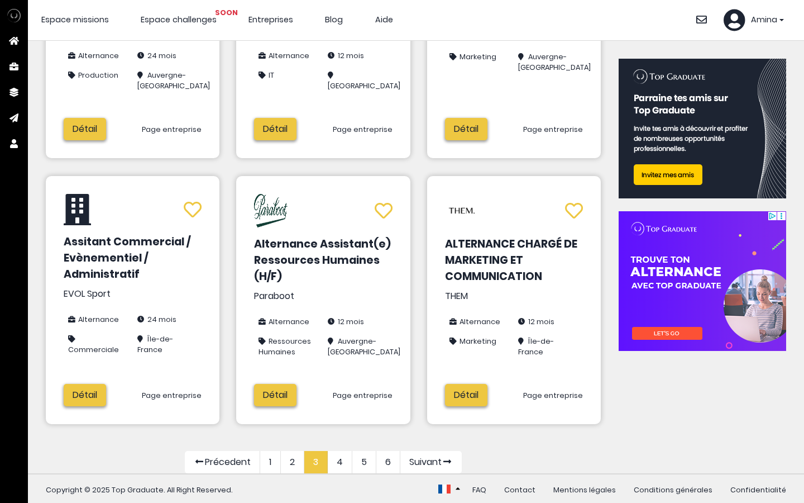
scroll to position [552, 0]
click at [270, 454] on link "1" at bounding box center [270, 462] width 21 height 22
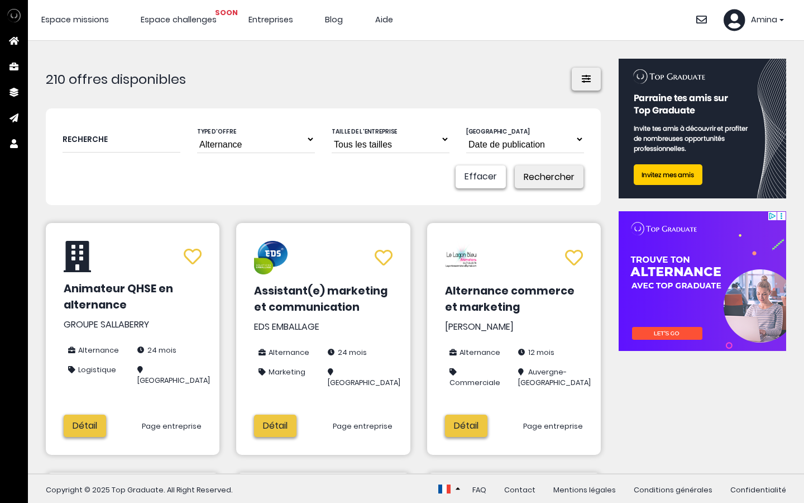
scroll to position [135, 0]
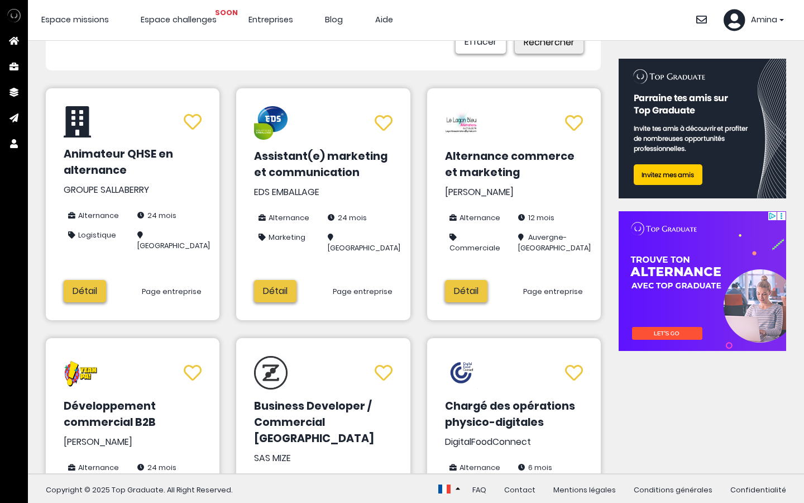
click at [478, 289] on link "Détail" at bounding box center [466, 291] width 42 height 22
